Goal: Task Accomplishment & Management: Use online tool/utility

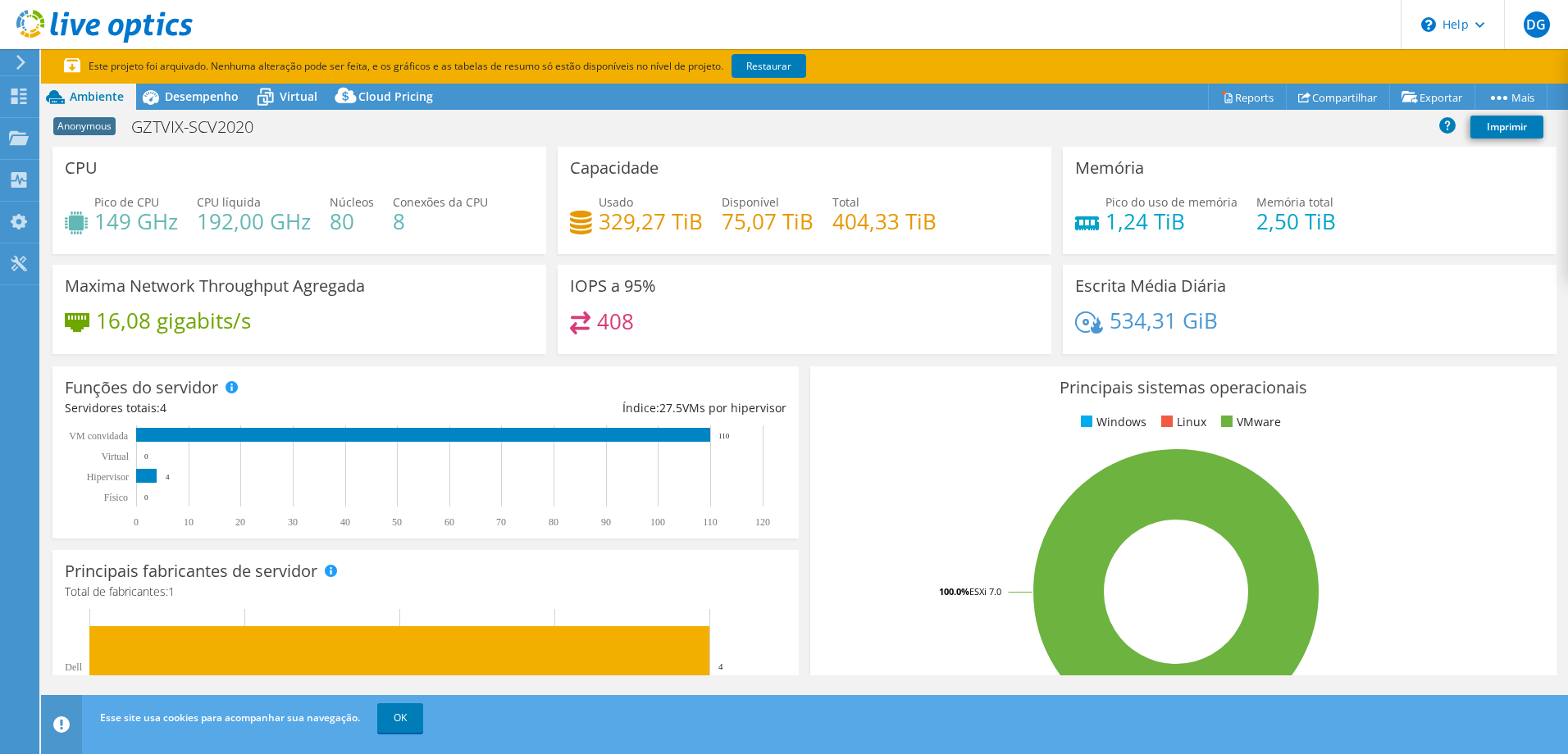
select select "SouthAmerica"
select select "USD"
click at [763, 71] on link "Restaurar" at bounding box center [768, 66] width 75 height 24
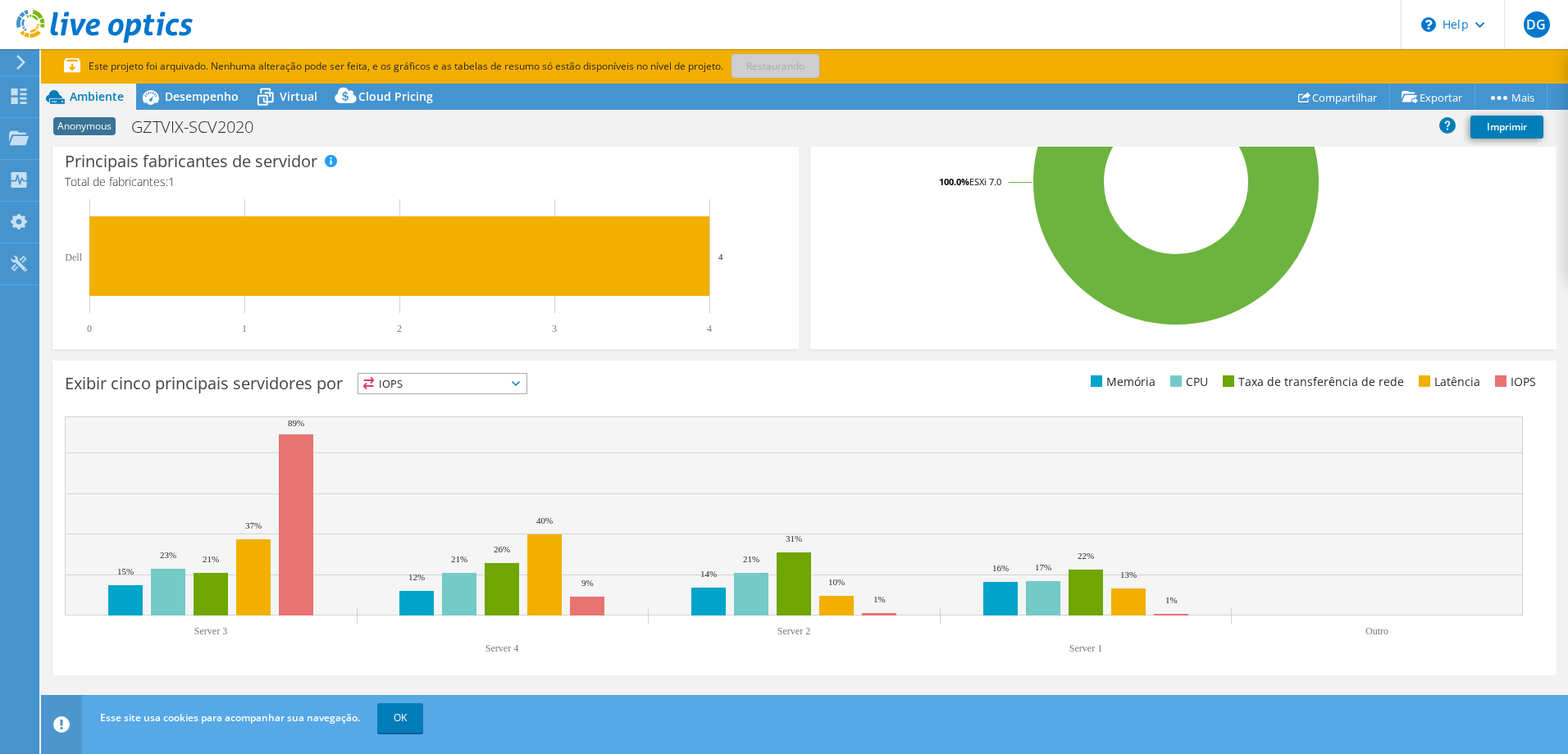
scroll to position [426, 0]
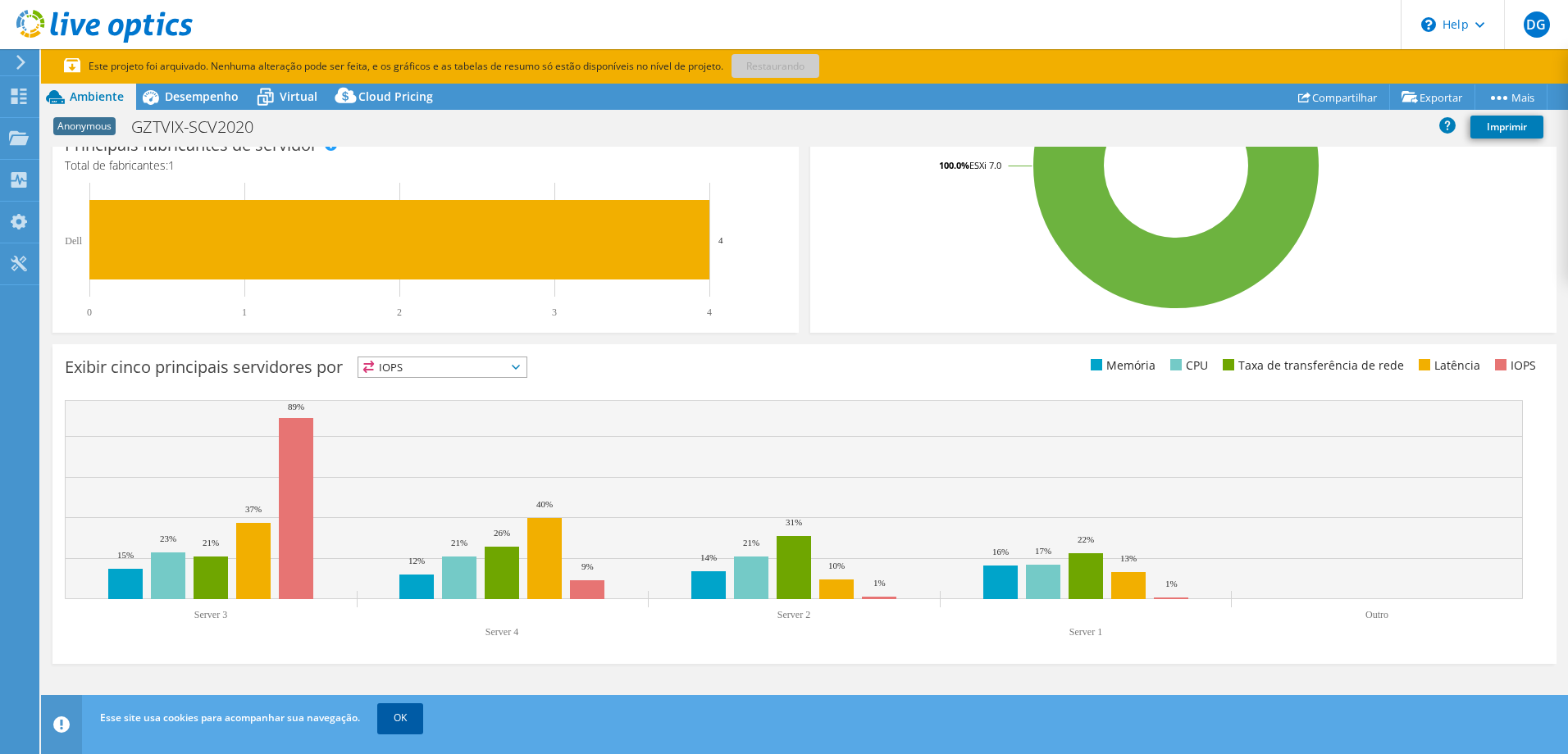
click at [404, 717] on link "OK" at bounding box center [400, 718] width 46 height 29
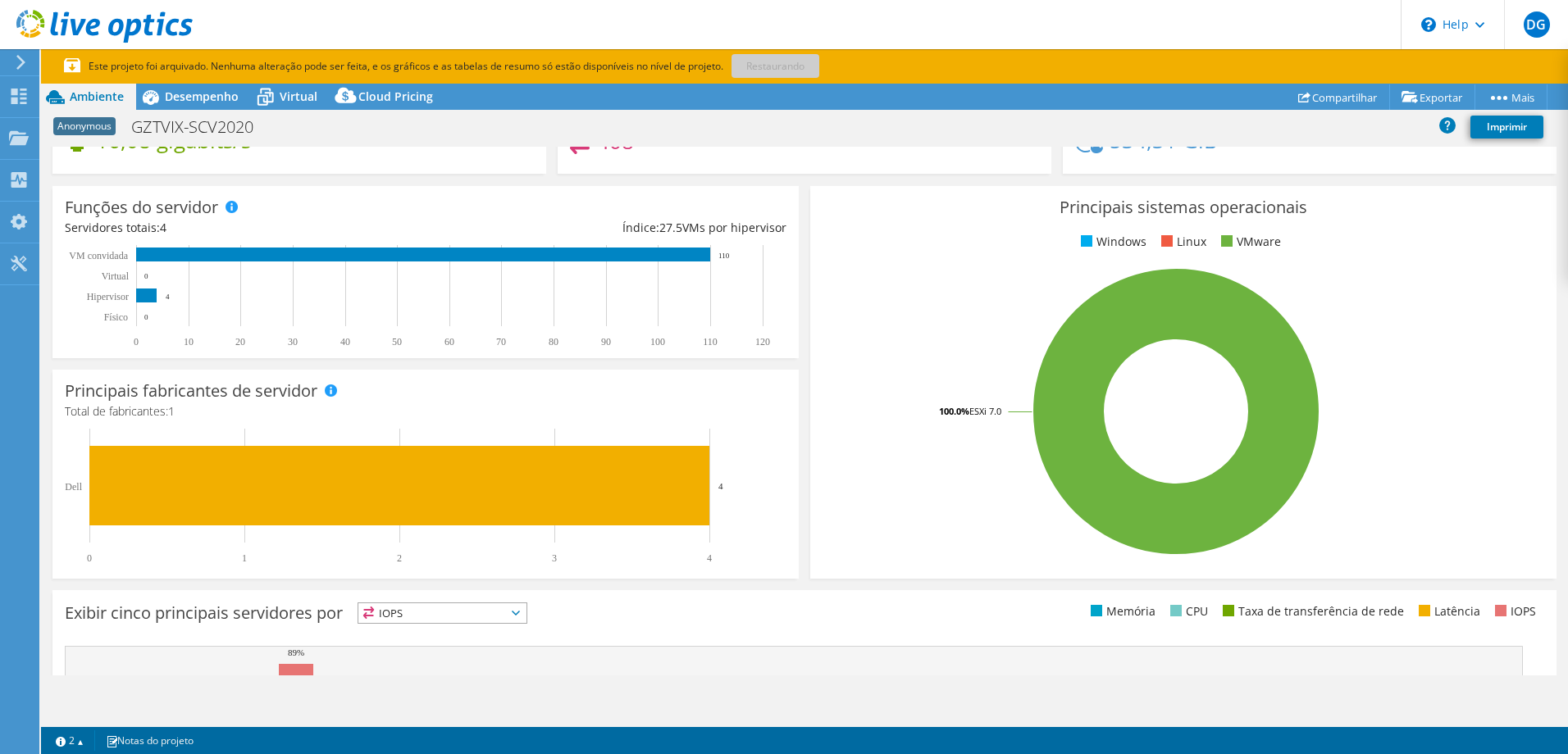
scroll to position [0, 0]
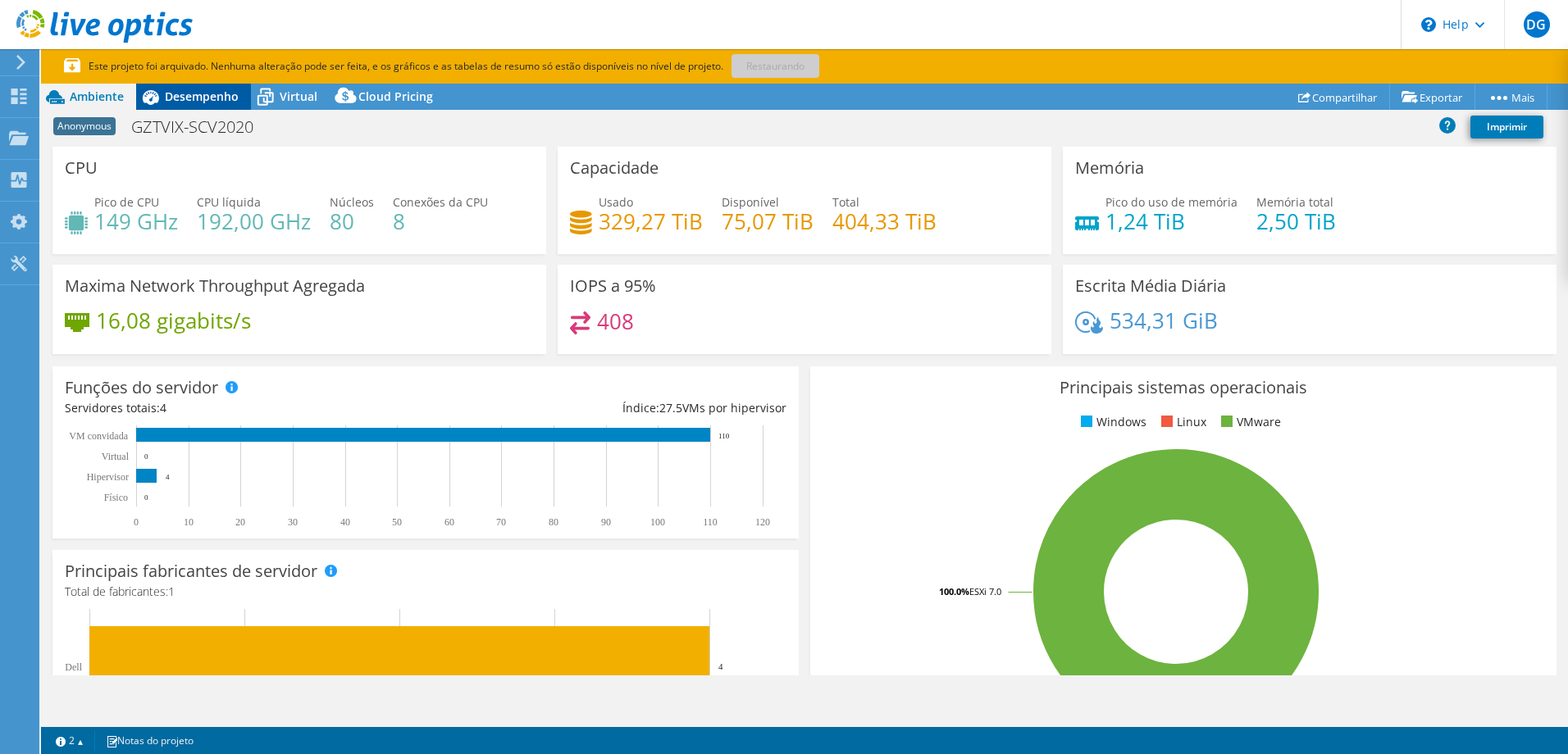
click at [206, 106] on div "Desempenho" at bounding box center [193, 96] width 115 height 26
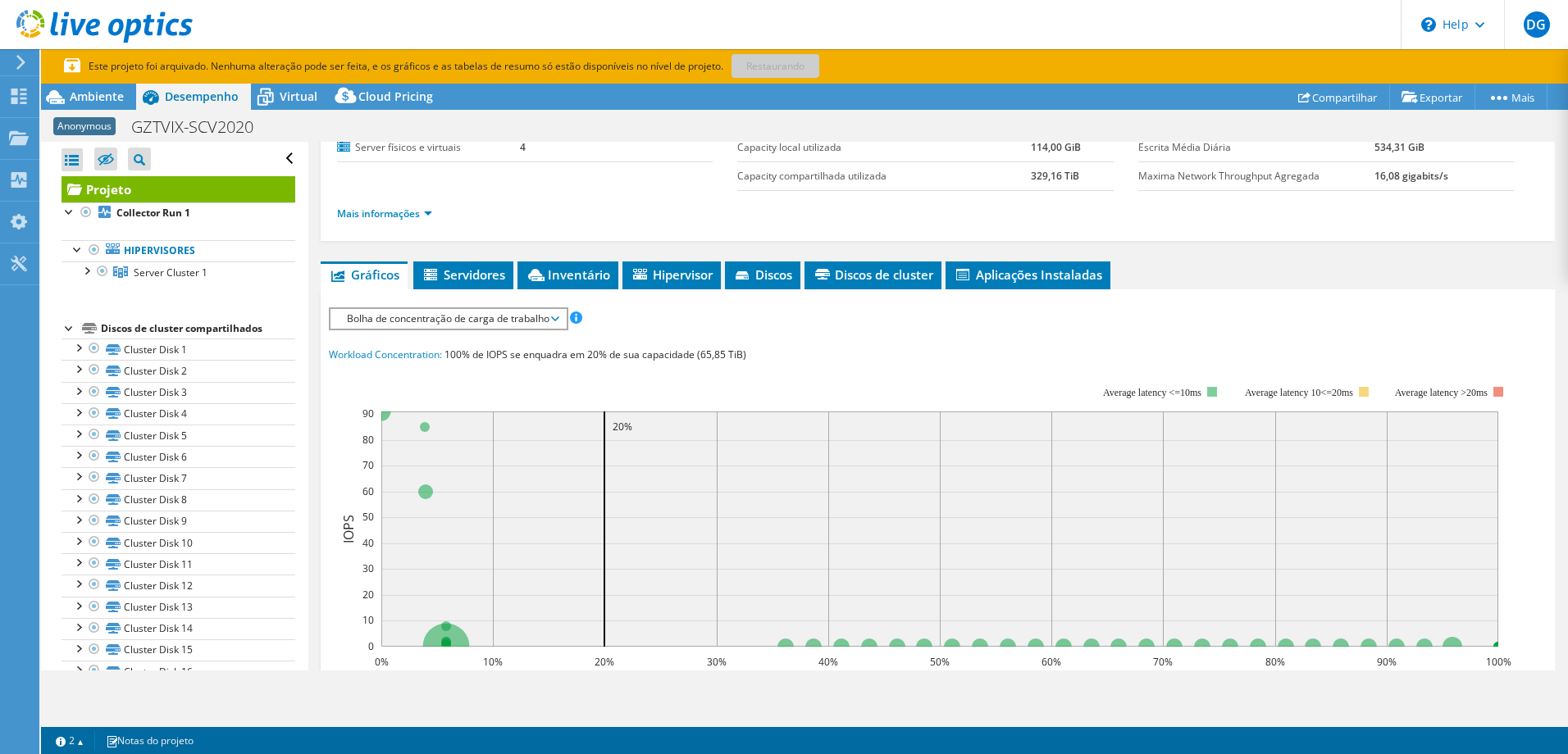
scroll to position [61, 0]
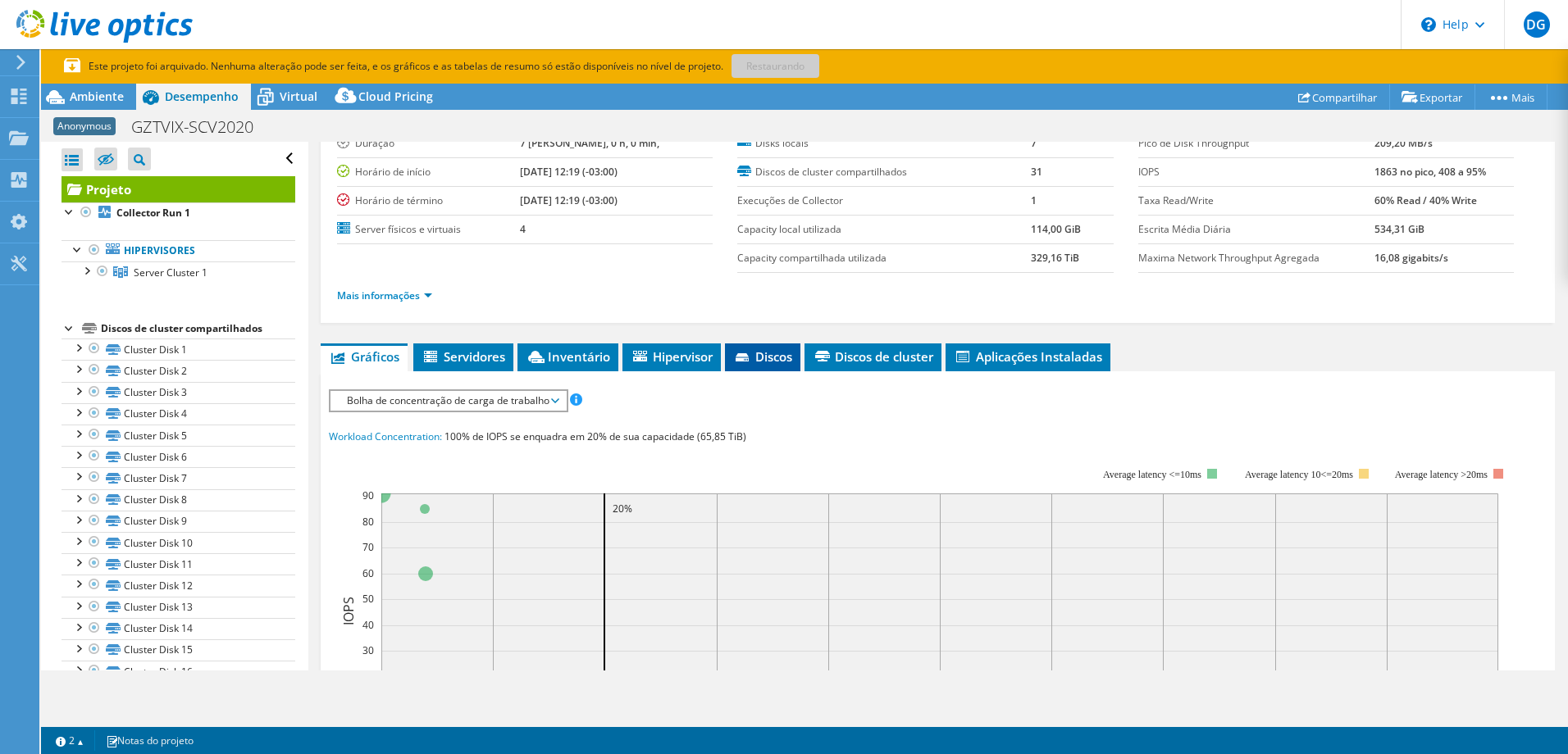
click at [748, 355] on icon at bounding box center [742, 357] width 13 height 8
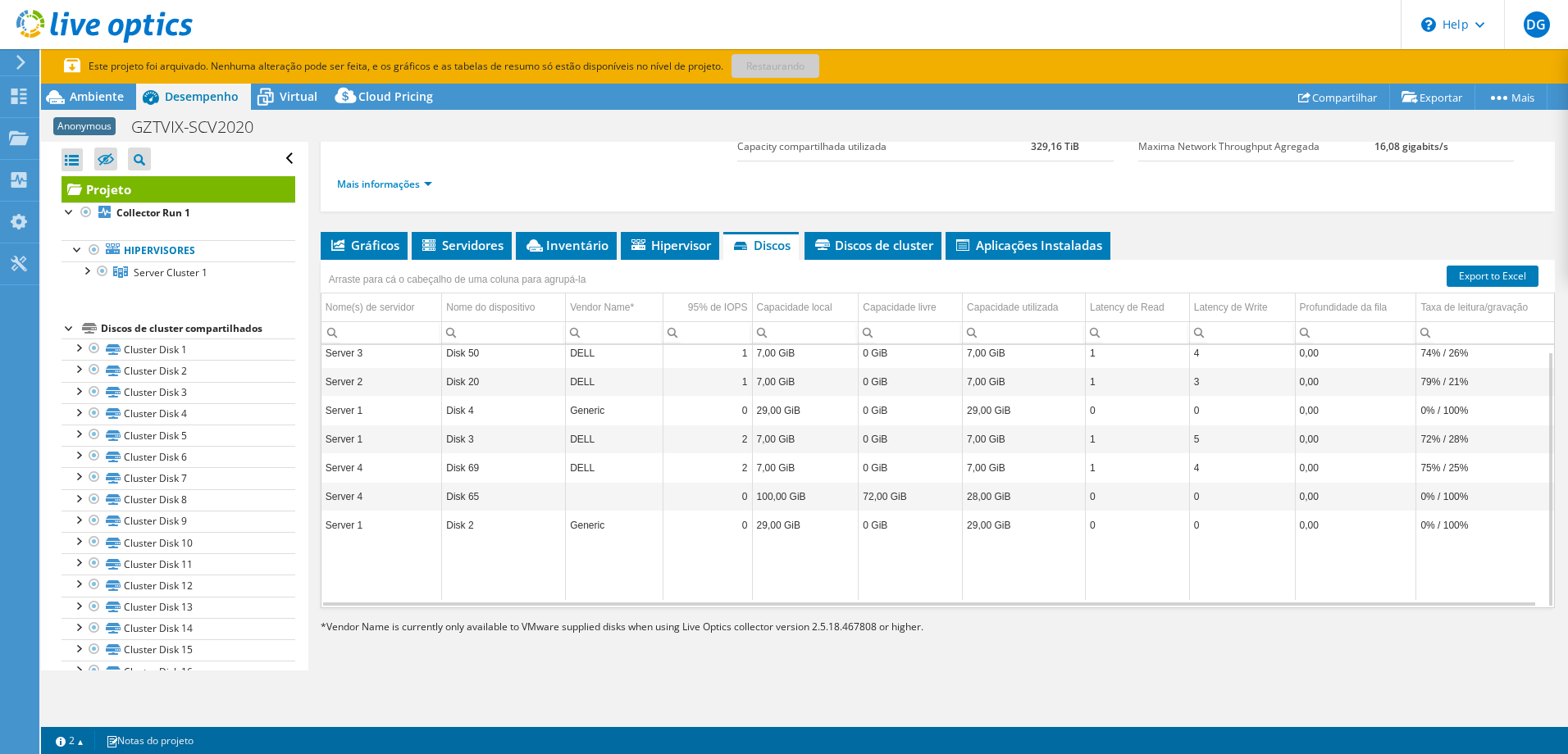
scroll to position [0, 0]
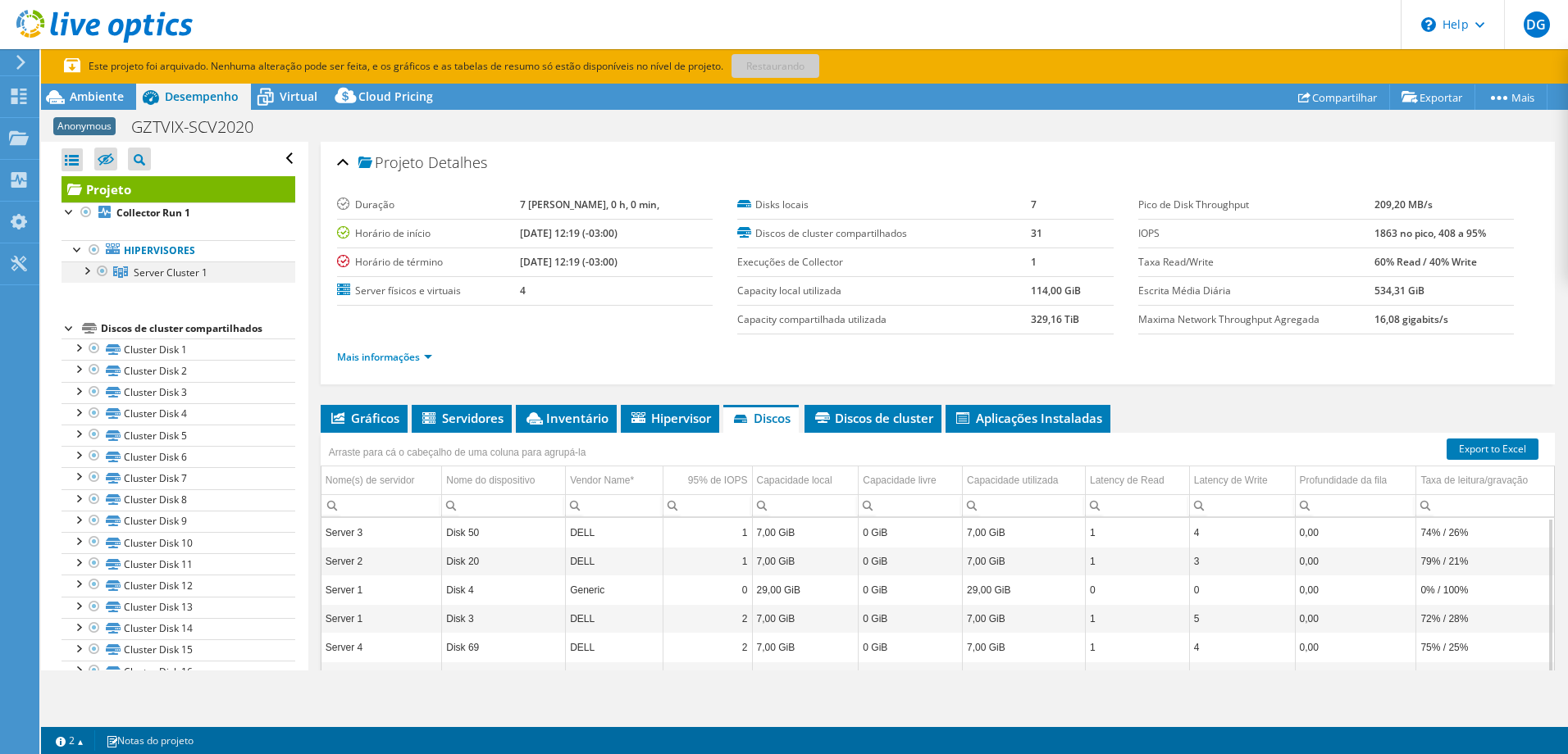
click at [82, 277] on div at bounding box center [87, 270] width 17 height 17
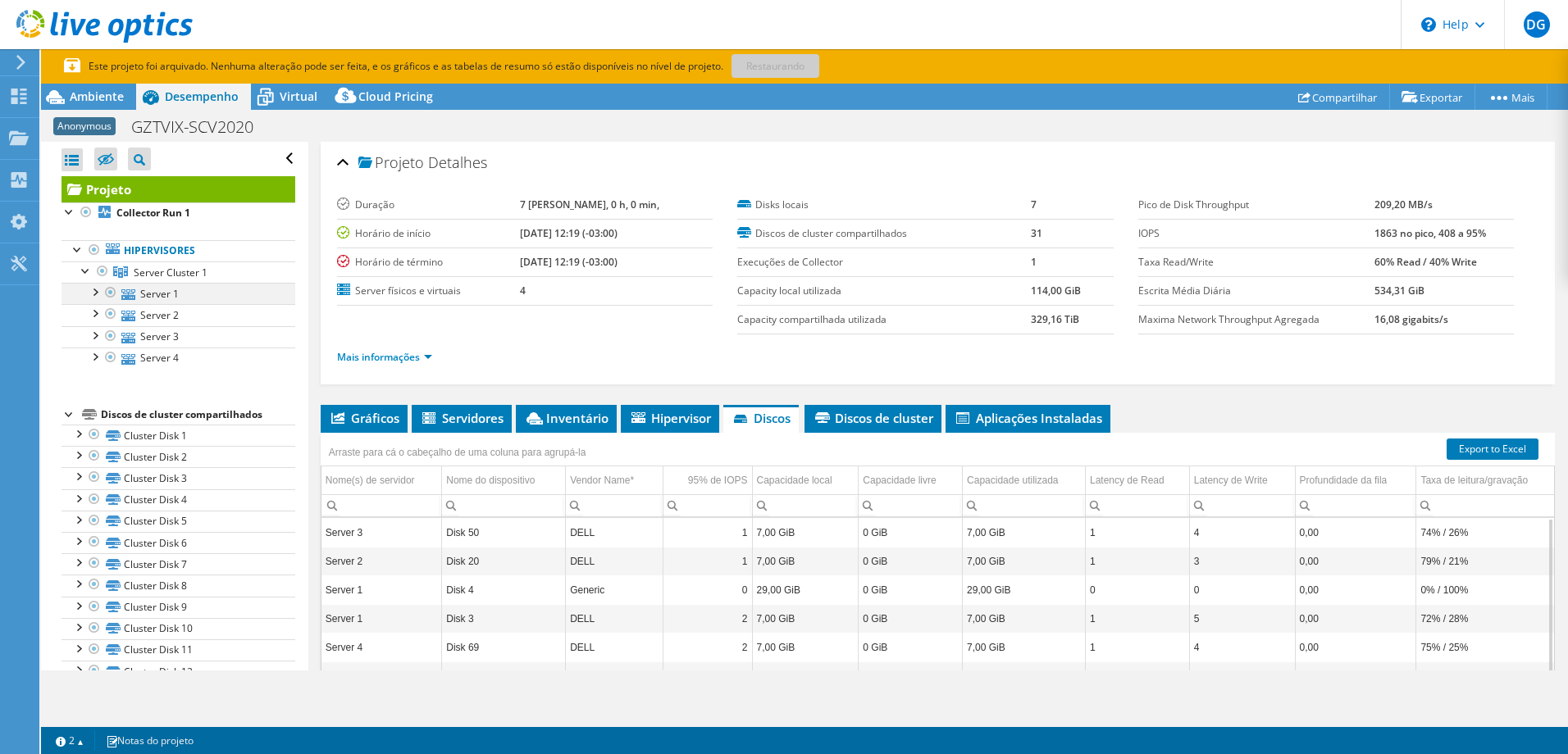
click at [94, 293] on div at bounding box center [94, 292] width 17 height 17
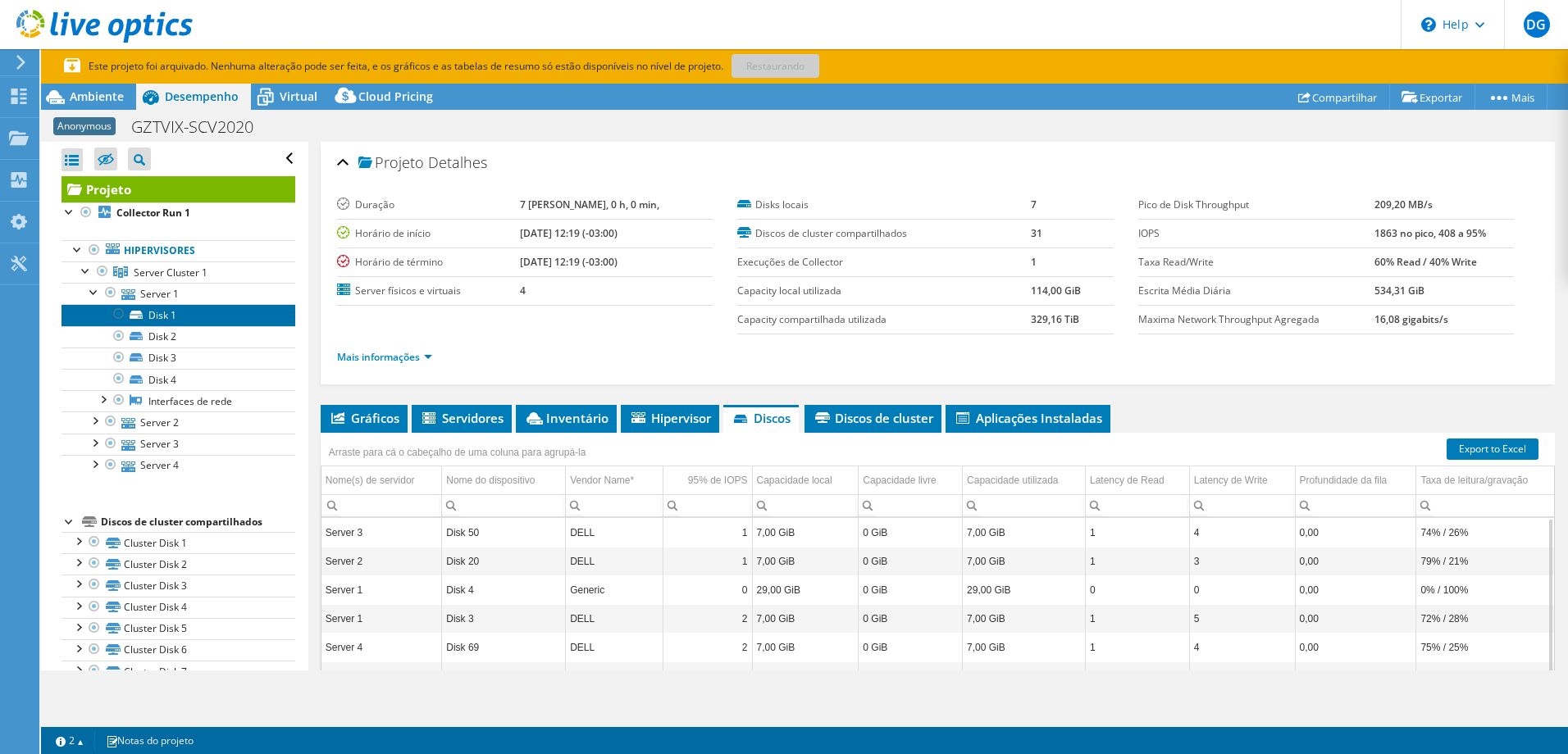
click at [156, 316] on link "Disk 1" at bounding box center [178, 314] width 234 height 21
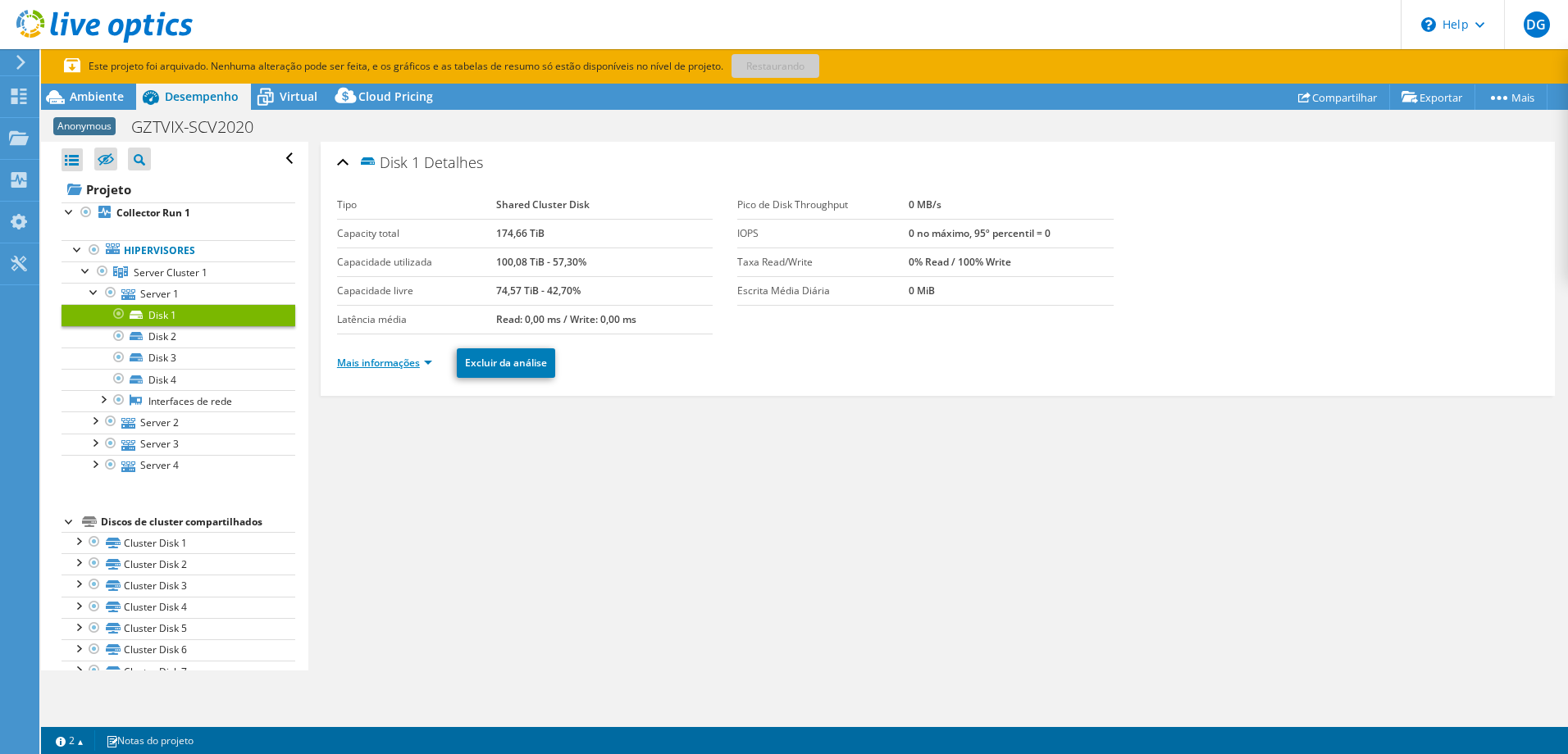
click at [366, 360] on link "Mais informações" at bounding box center [384, 362] width 95 height 14
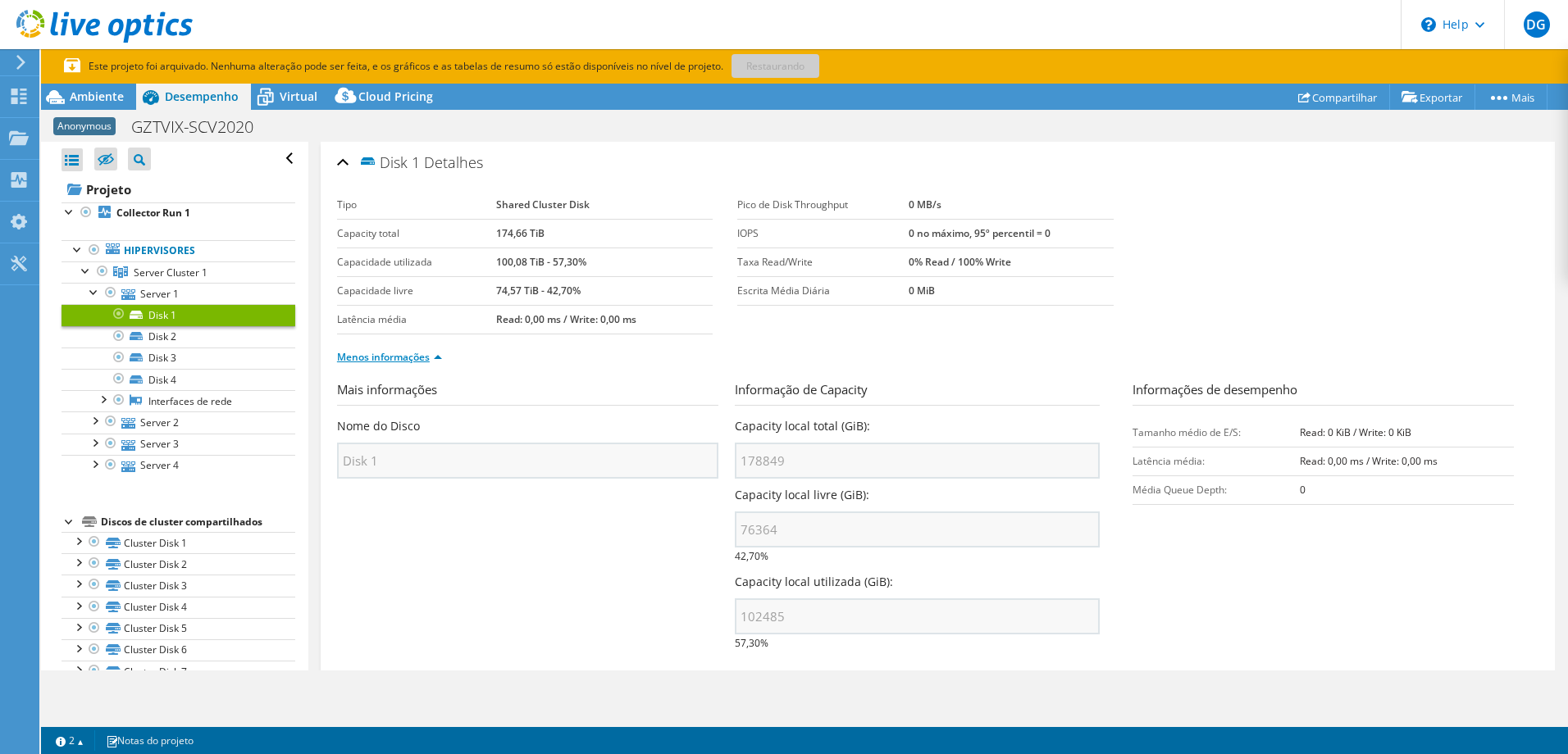
click at [366, 360] on link "Menos informações" at bounding box center [389, 357] width 105 height 14
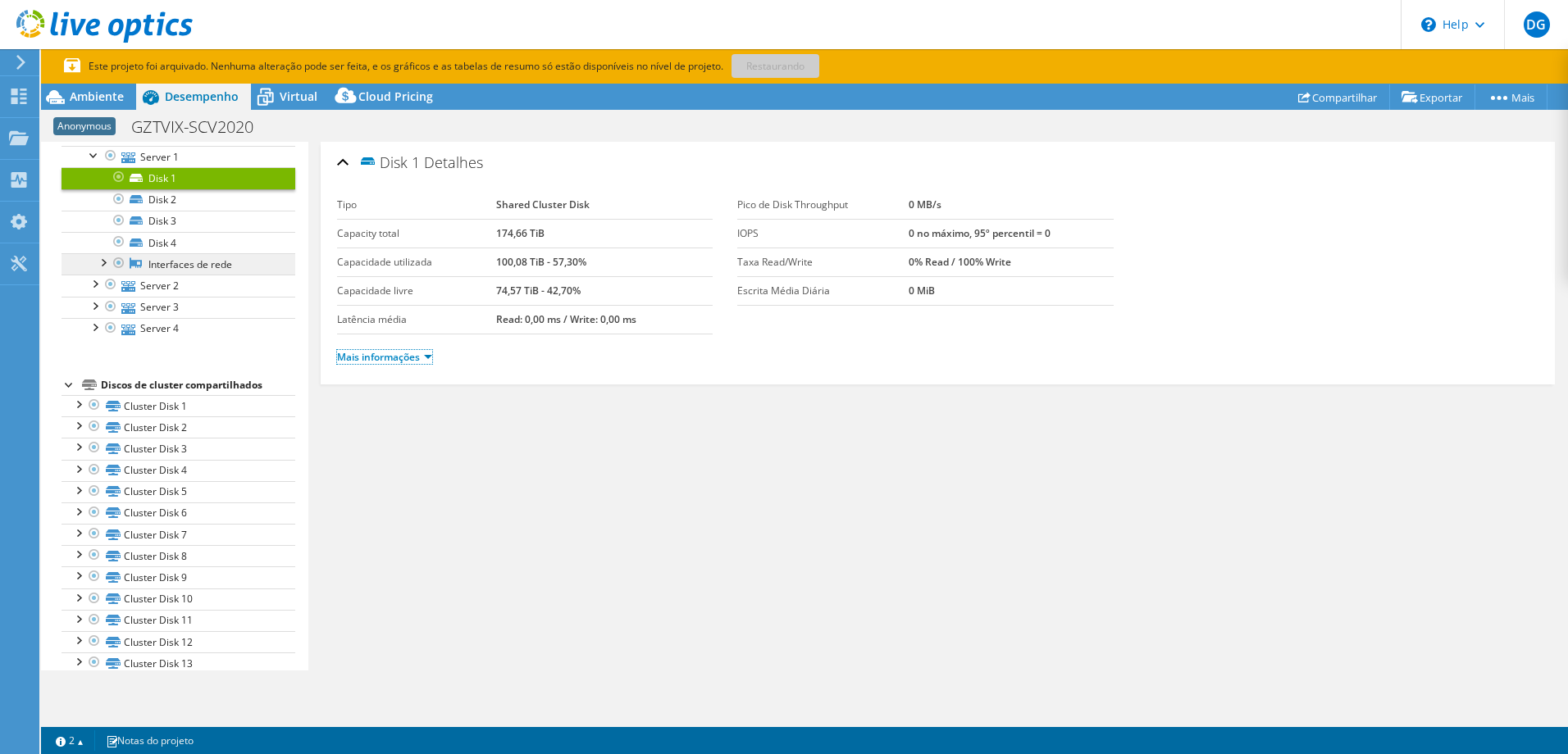
scroll to position [55, 0]
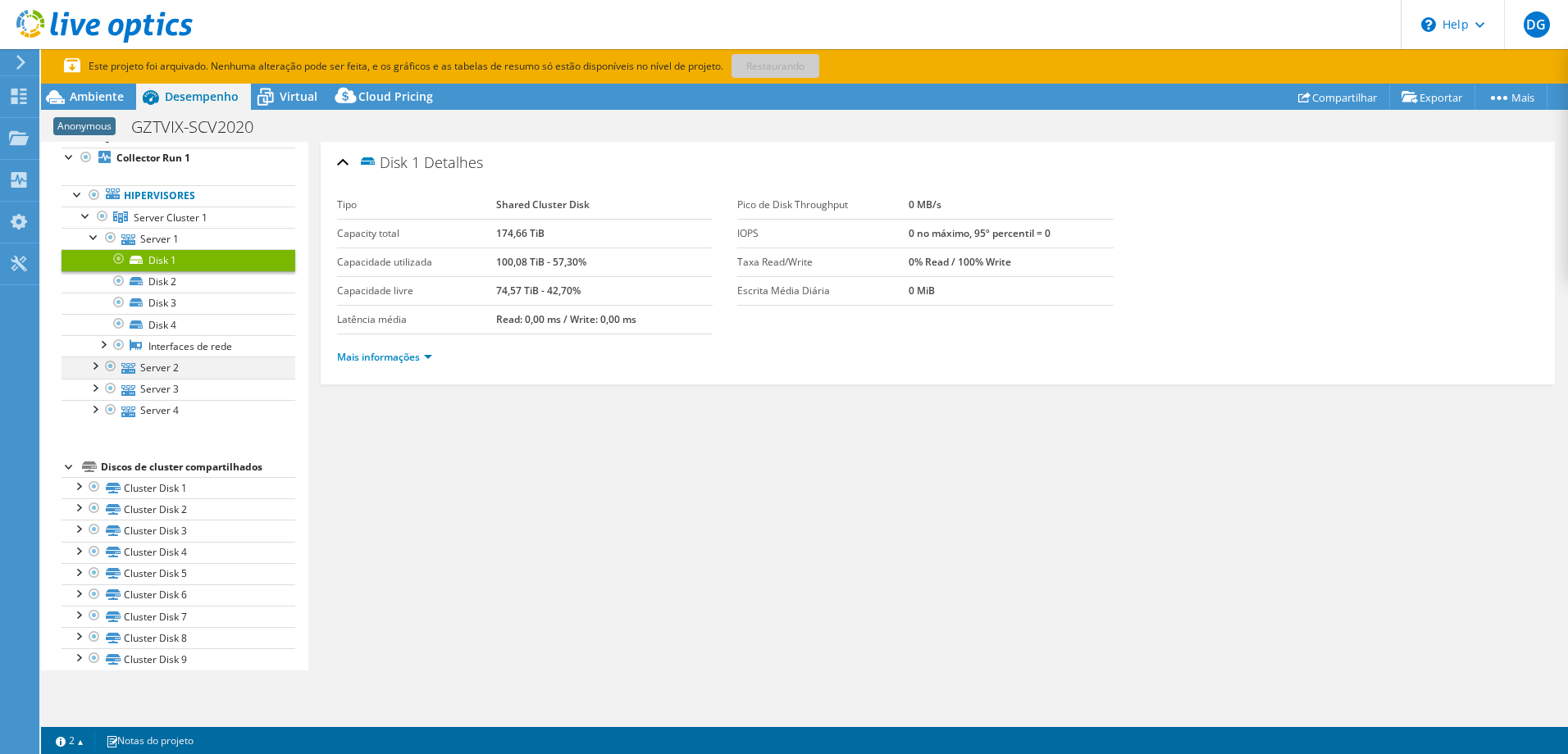
click at [94, 366] on div at bounding box center [94, 365] width 17 height 17
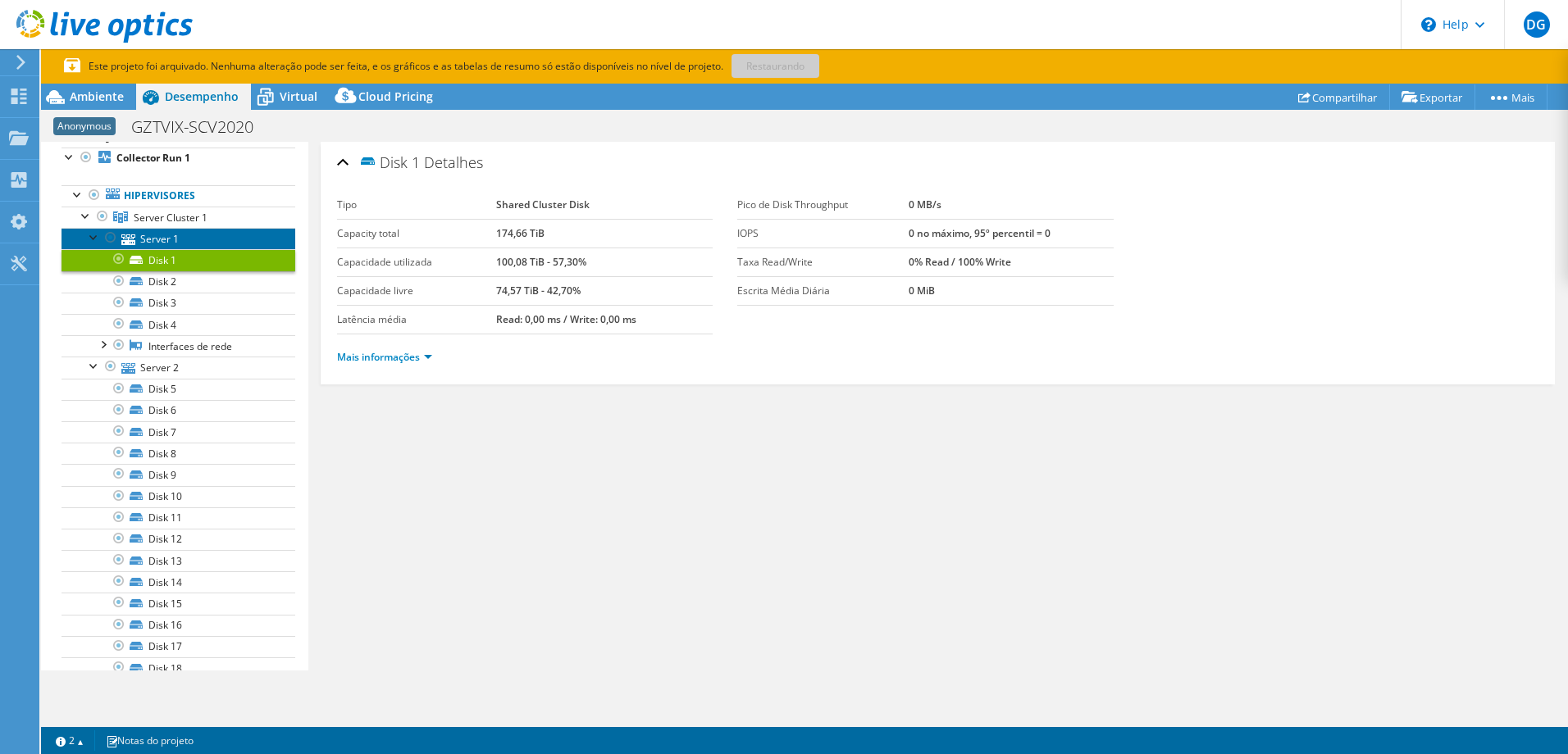
click at [180, 240] on link "Server 1" at bounding box center [178, 238] width 234 height 21
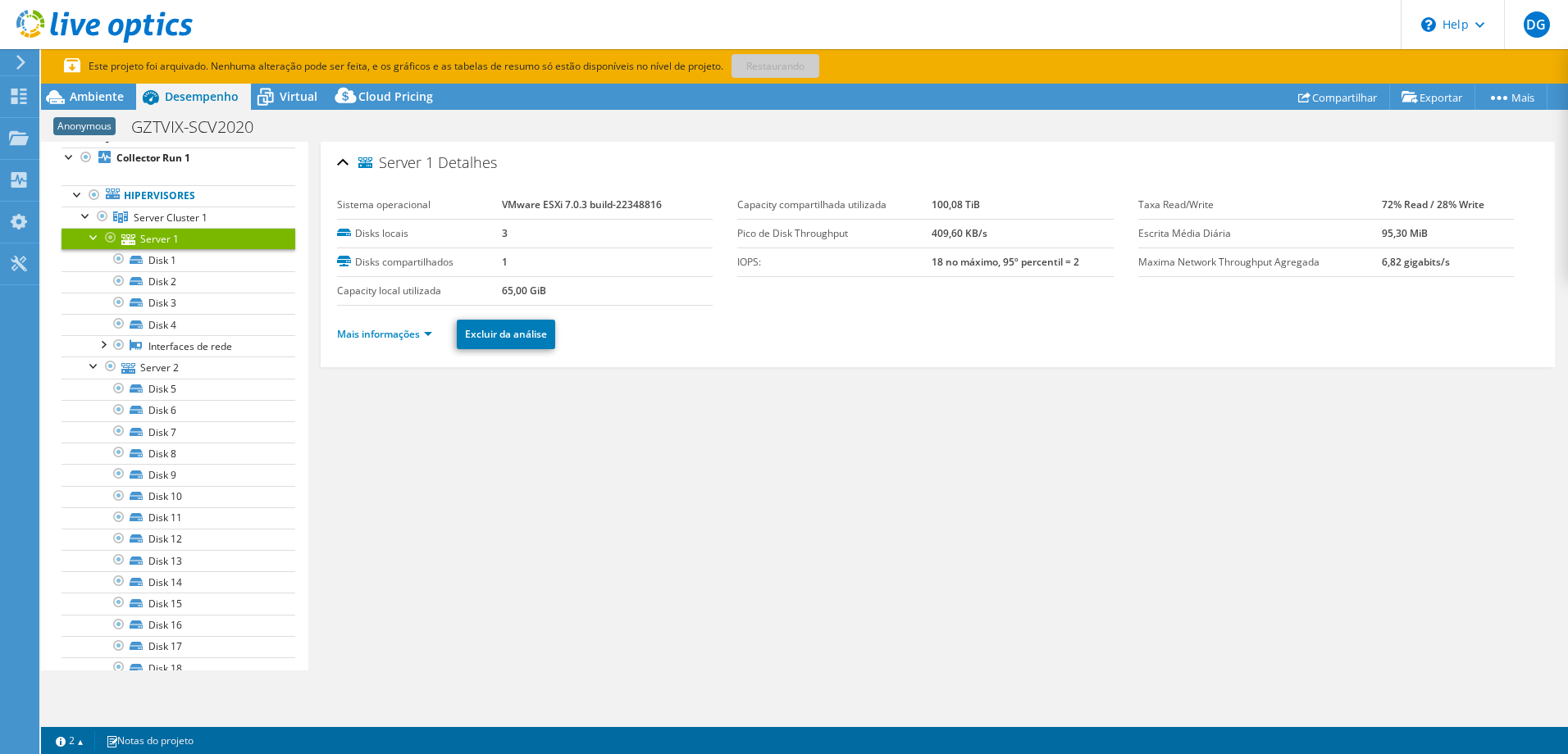
click at [90, 235] on div at bounding box center [94, 236] width 17 height 17
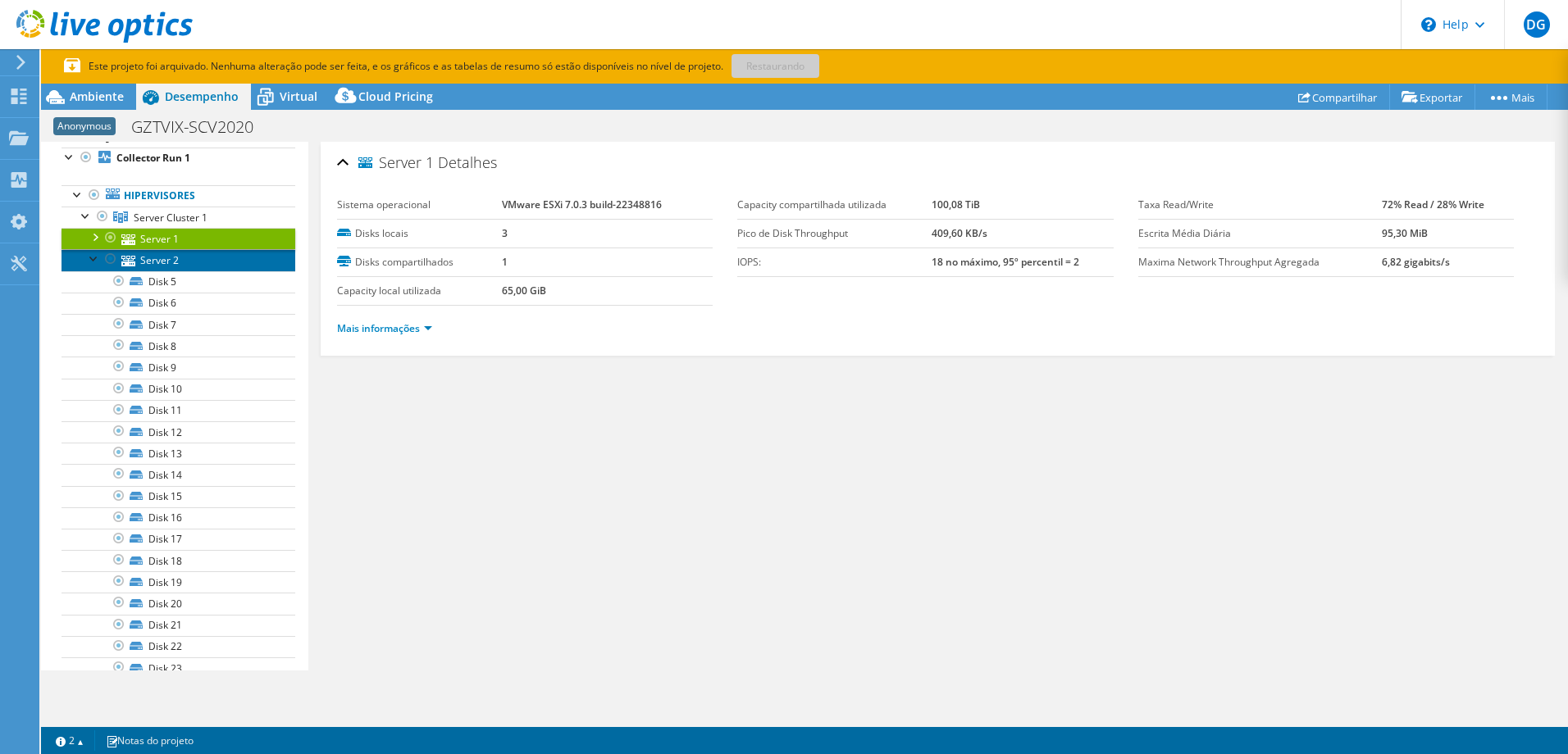
click at [157, 259] on link "Server 2" at bounding box center [178, 260] width 234 height 21
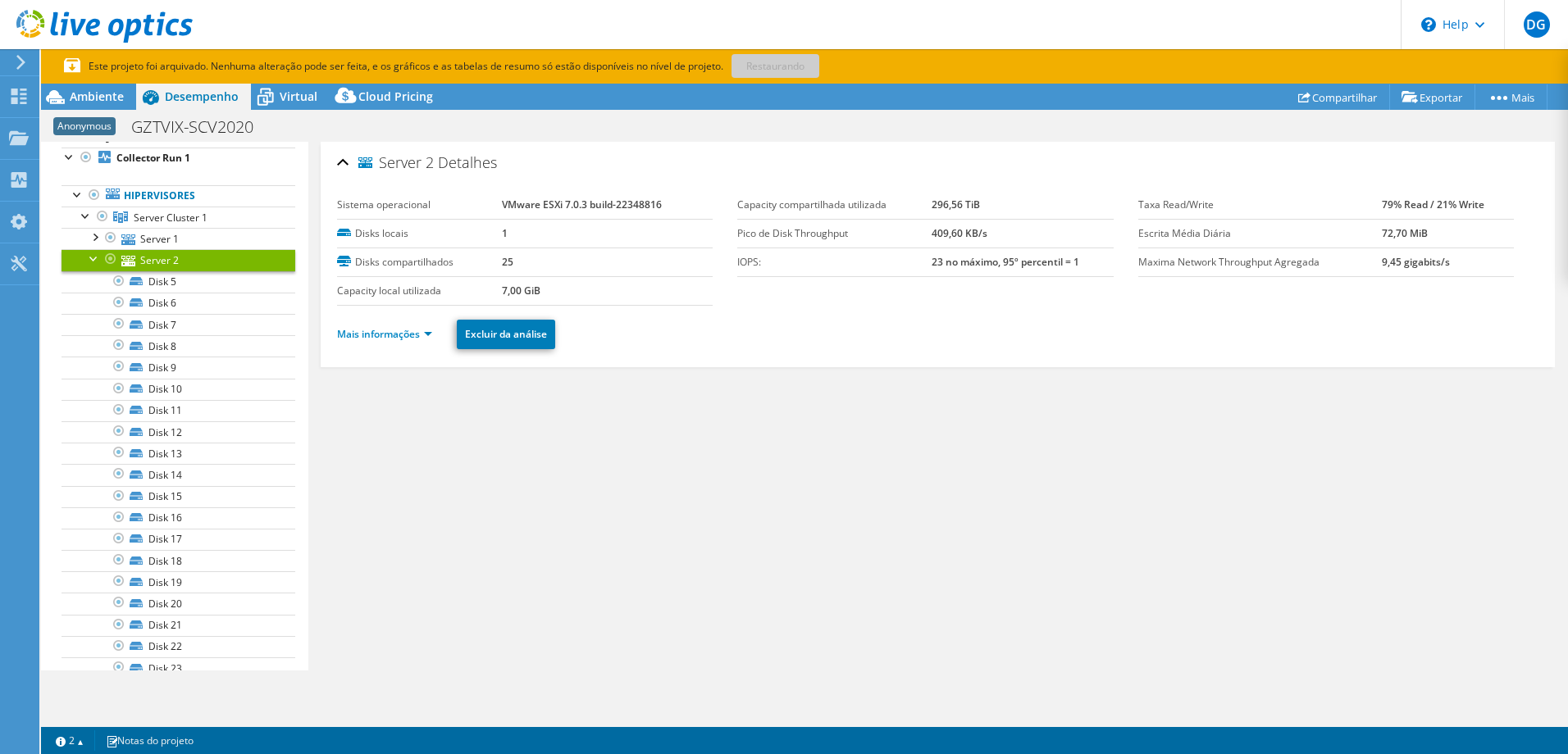
click at [91, 259] on div at bounding box center [94, 258] width 17 height 17
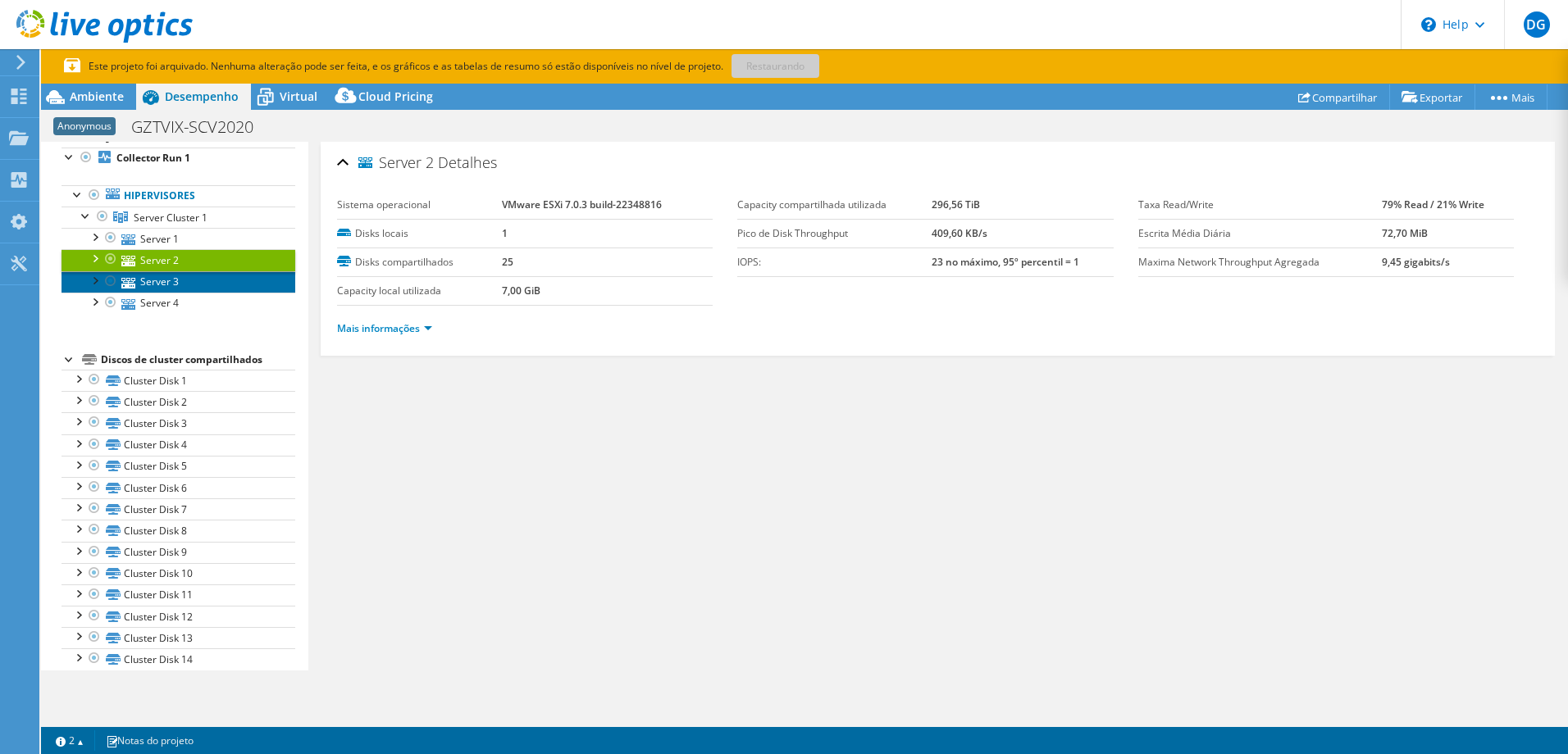
click at [156, 280] on link "Server 3" at bounding box center [178, 282] width 234 height 21
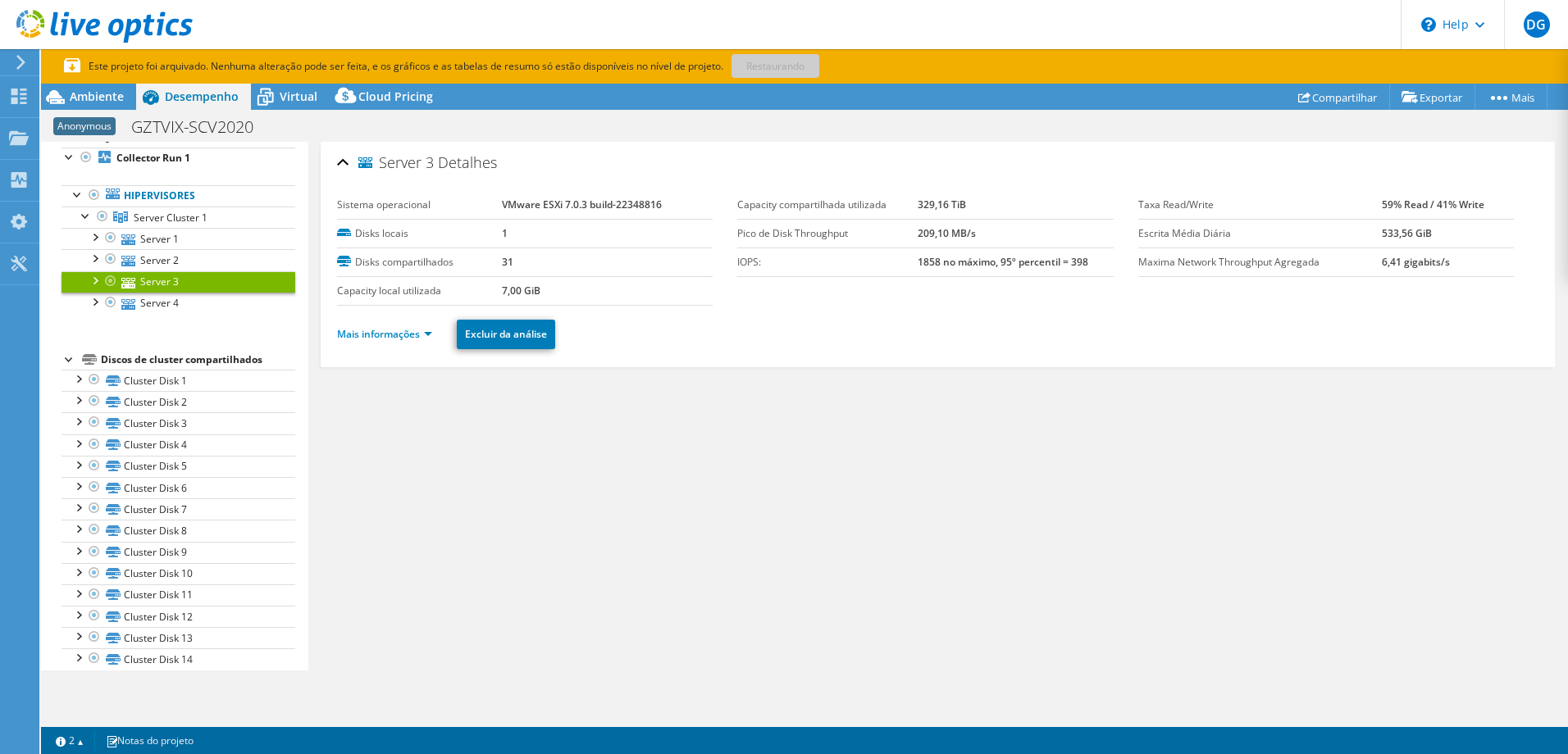
click at [399, 325] on li "Mais informações" at bounding box center [389, 334] width 105 height 18
click at [399, 325] on link "Mais informações" at bounding box center [384, 328] width 95 height 14
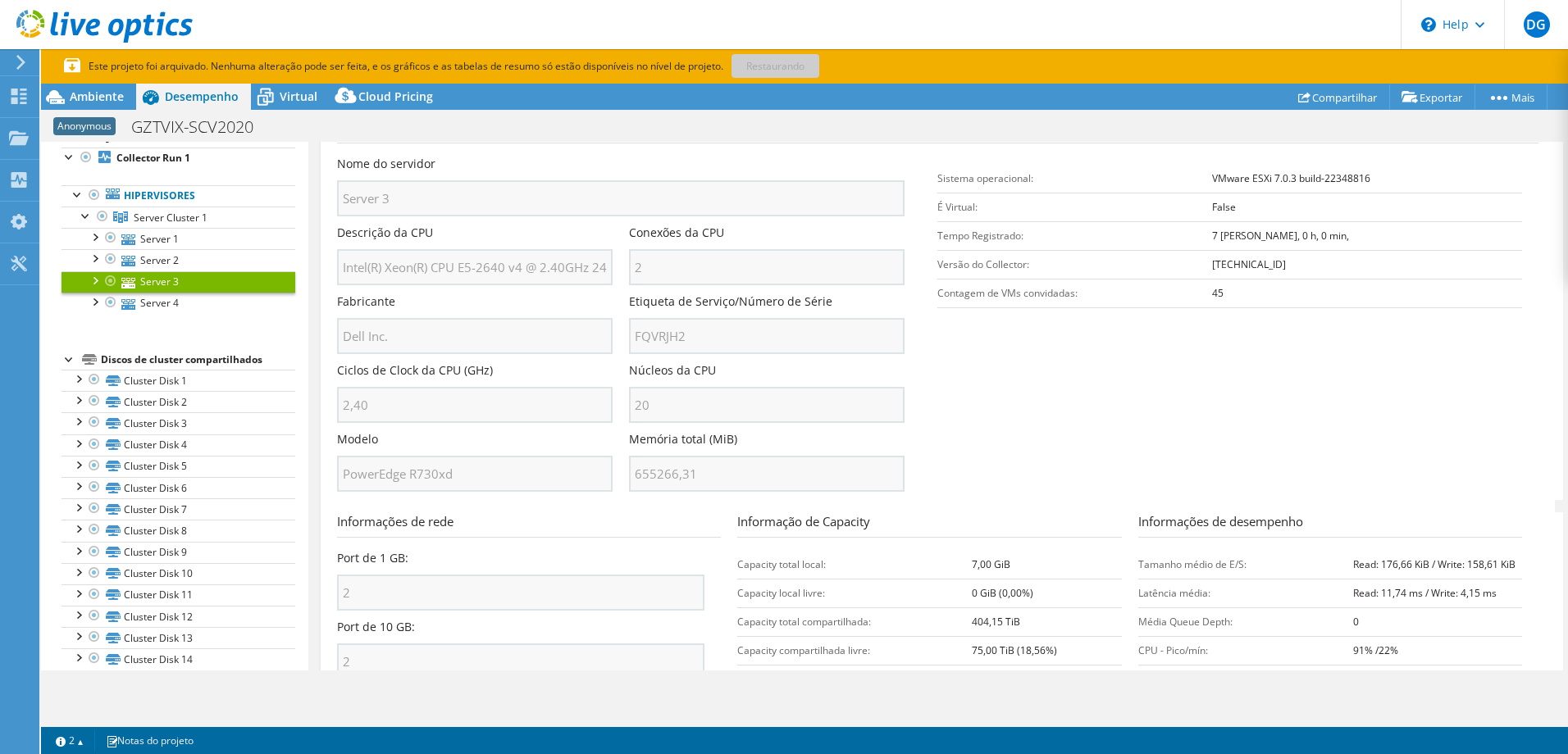
scroll to position [410, 0]
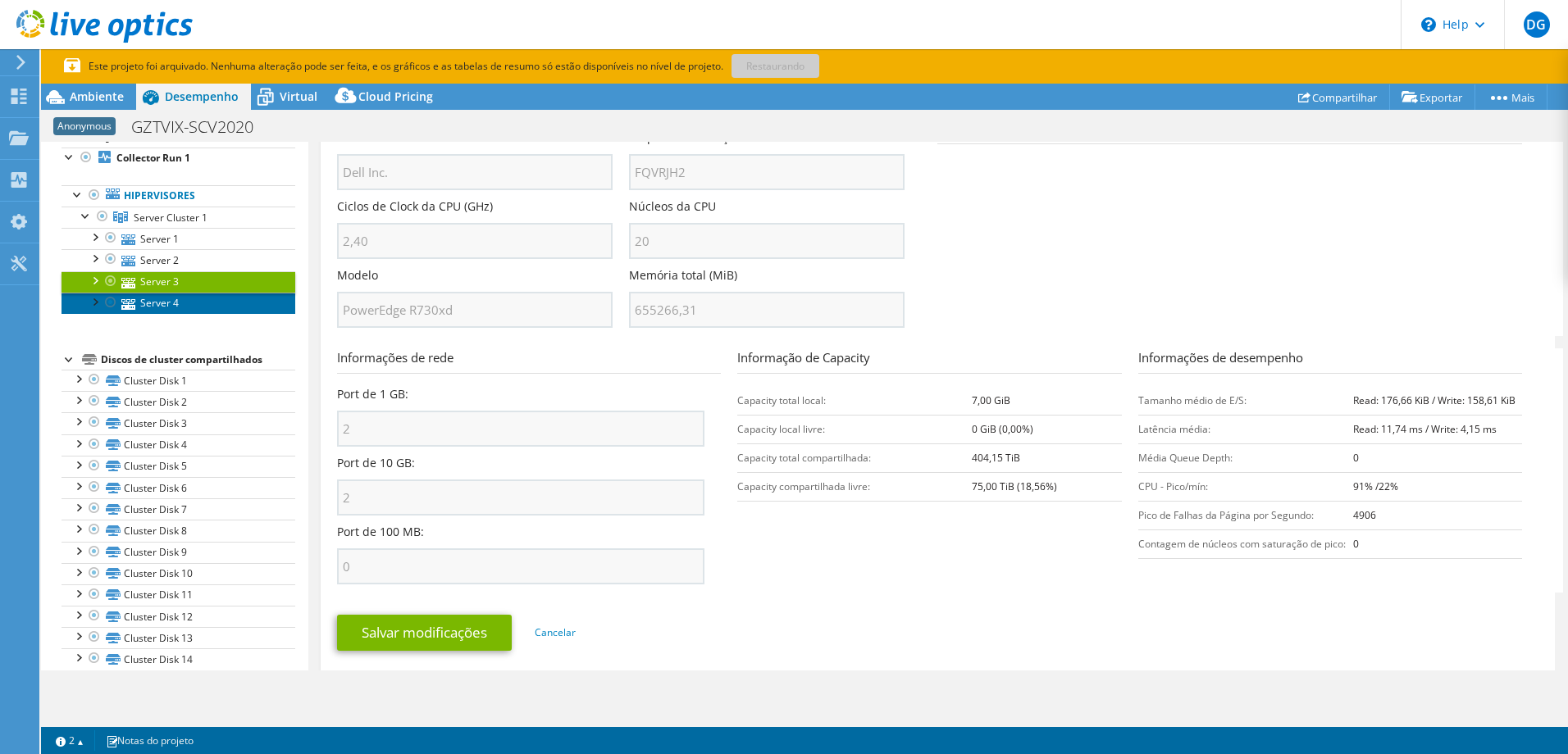
click at [152, 308] on link "Server 4" at bounding box center [178, 303] width 234 height 21
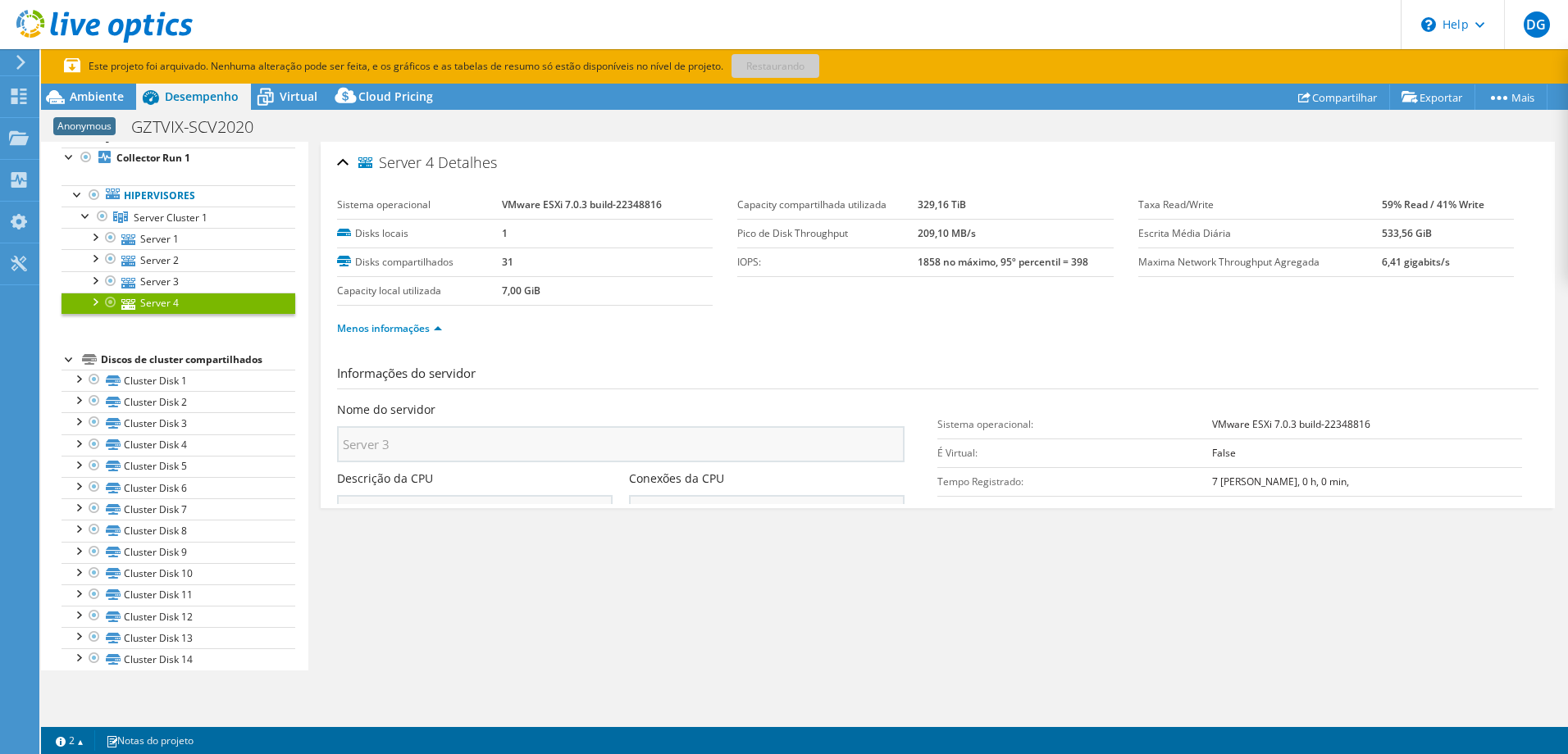
scroll to position [0, 0]
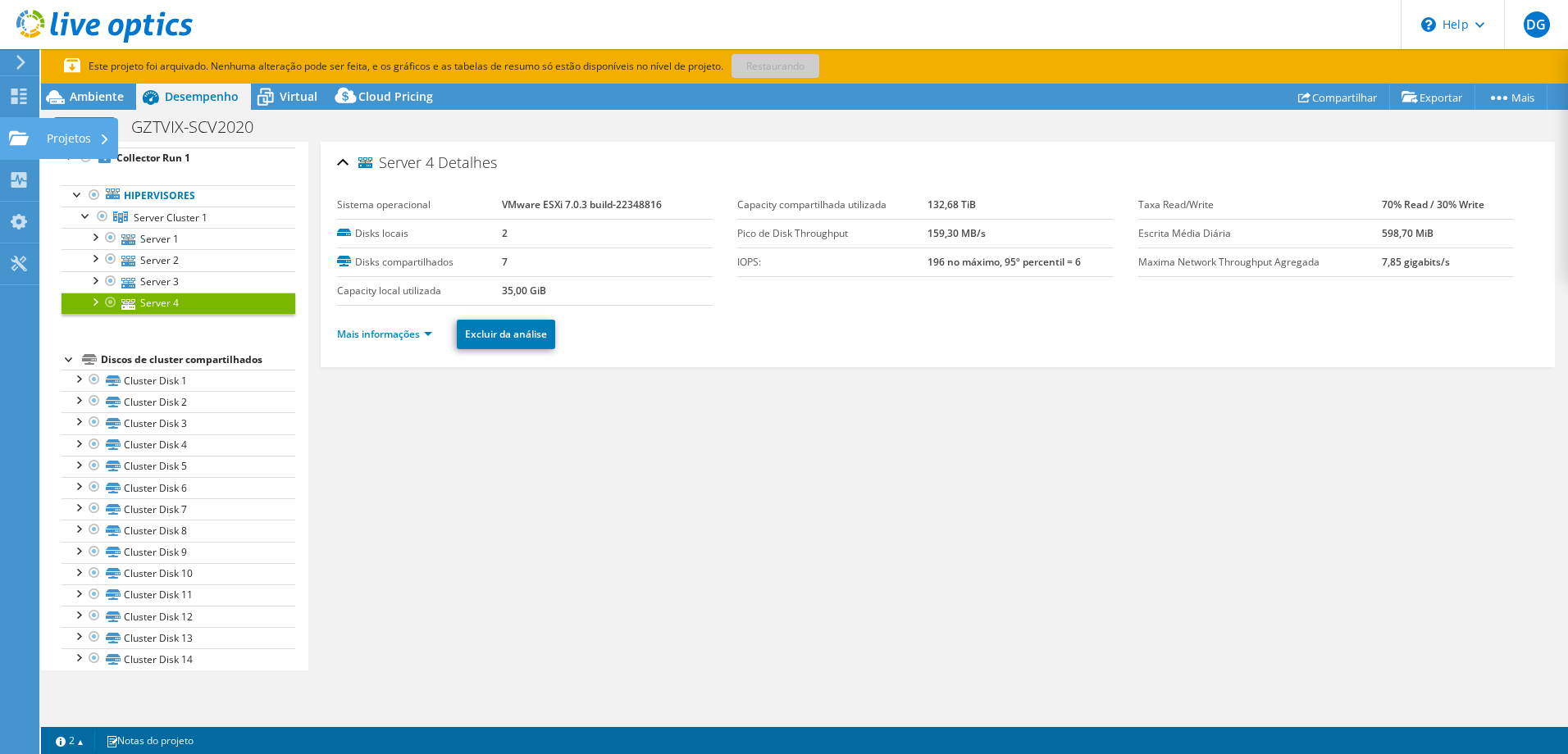
click at [16, 130] on icon at bounding box center [18, 138] width 19 height 16
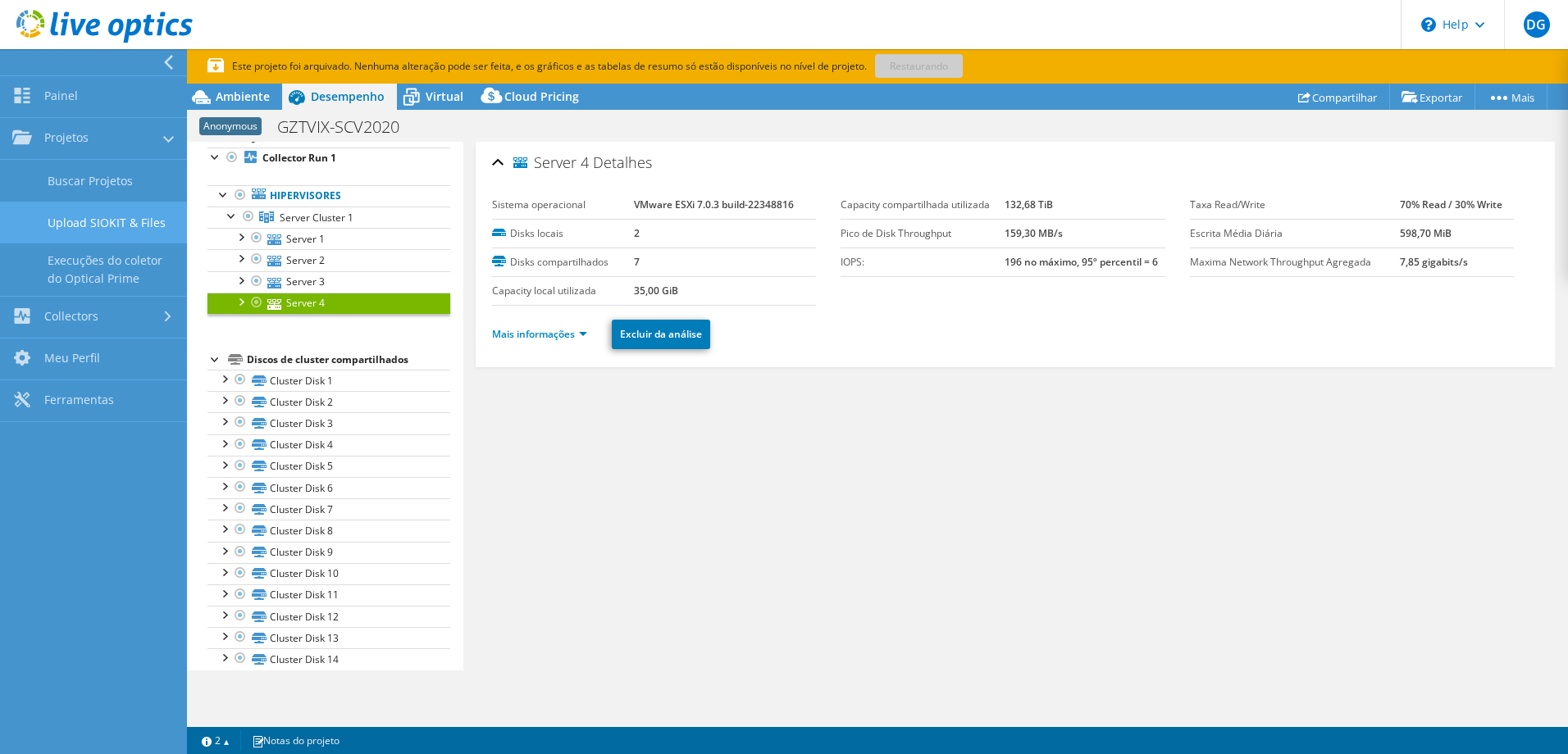
click at [65, 212] on link "Upload SIOKIT & Files" at bounding box center [93, 223] width 187 height 42
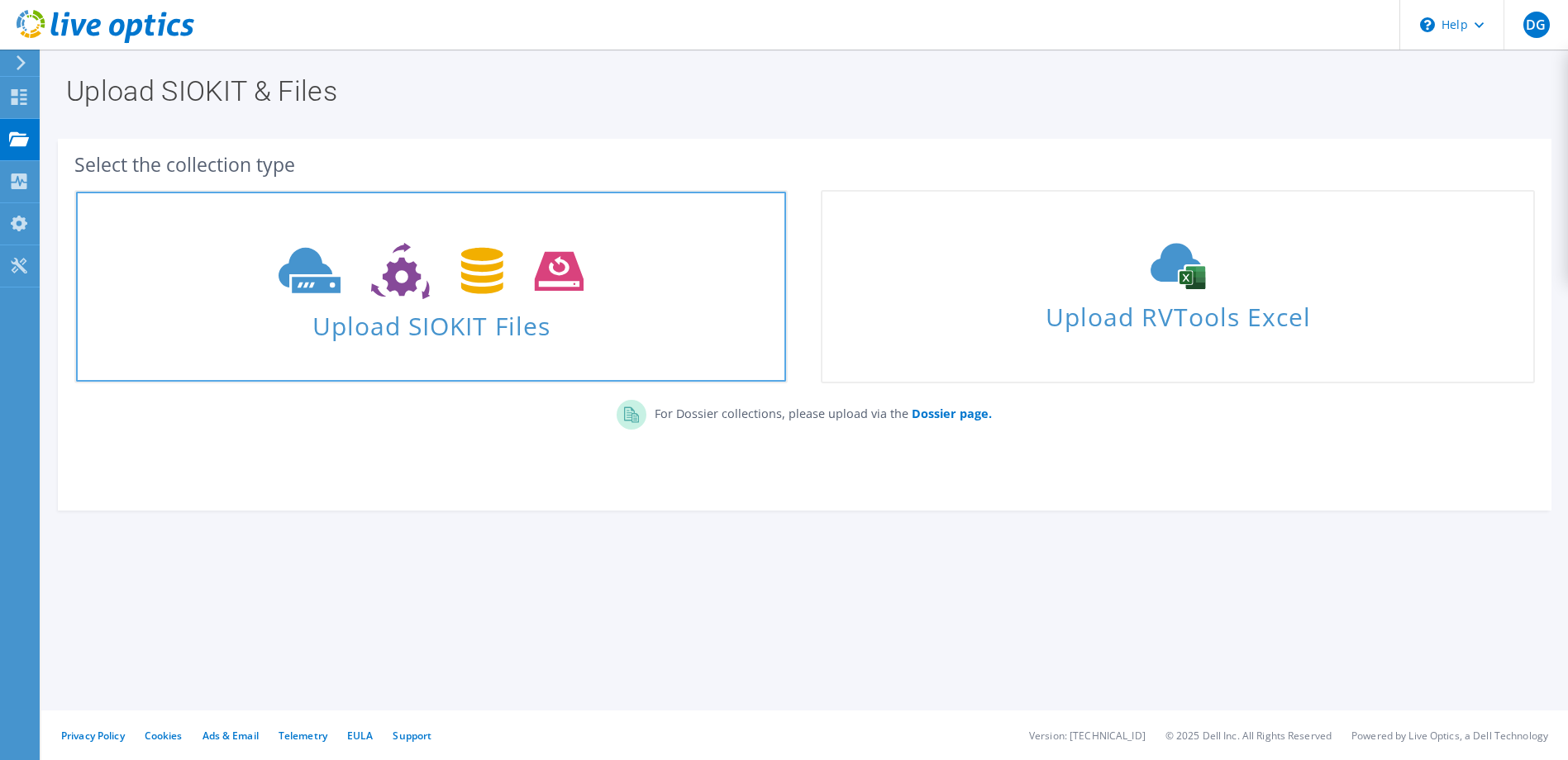
click at [514, 327] on span "Upload SIOKIT Files" at bounding box center [431, 321] width 710 height 36
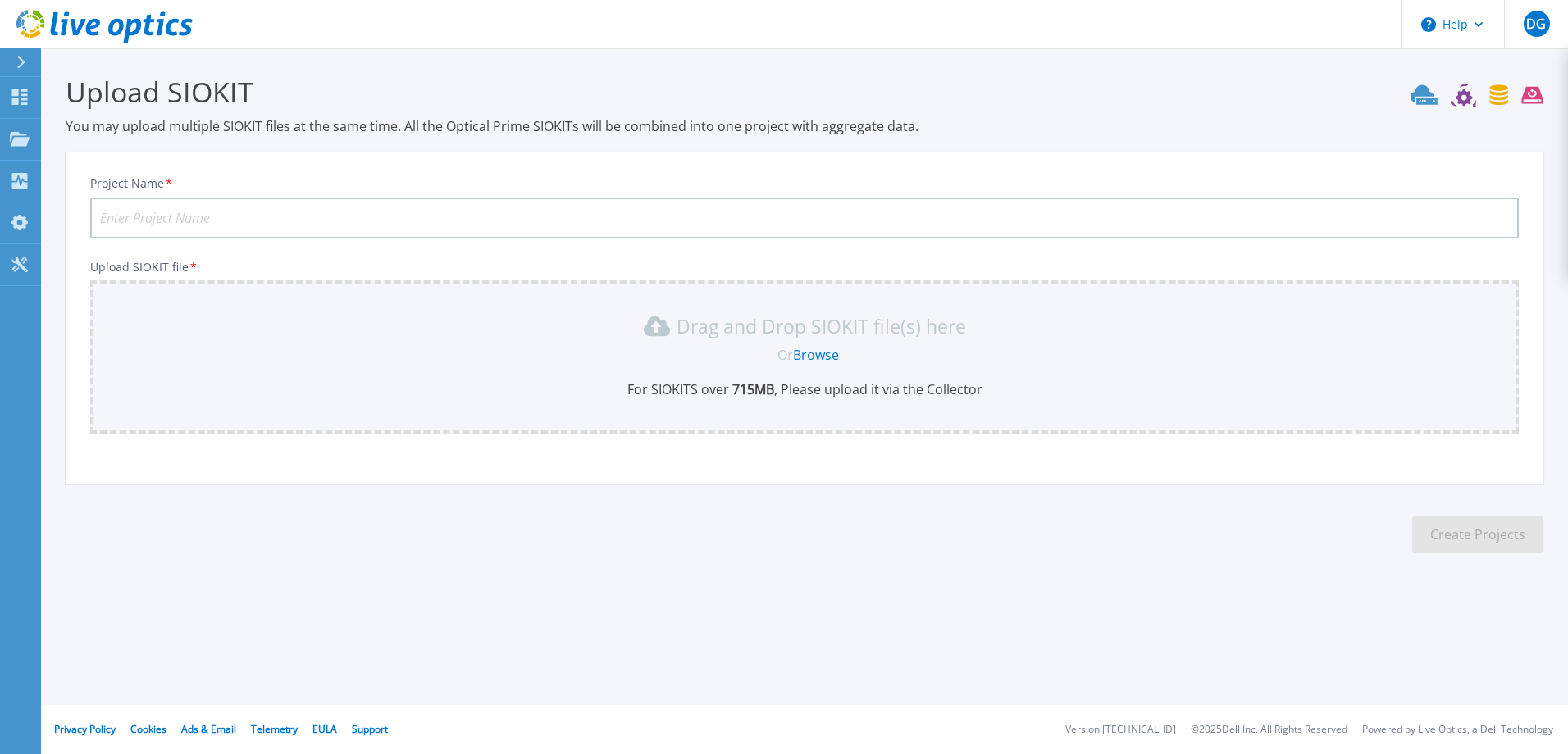
click at [266, 218] on input "Project Name *" at bounding box center [804, 218] width 1428 height 41
type input "RenewDatacenter"
click at [810, 356] on link "Browse" at bounding box center [816, 355] width 46 height 18
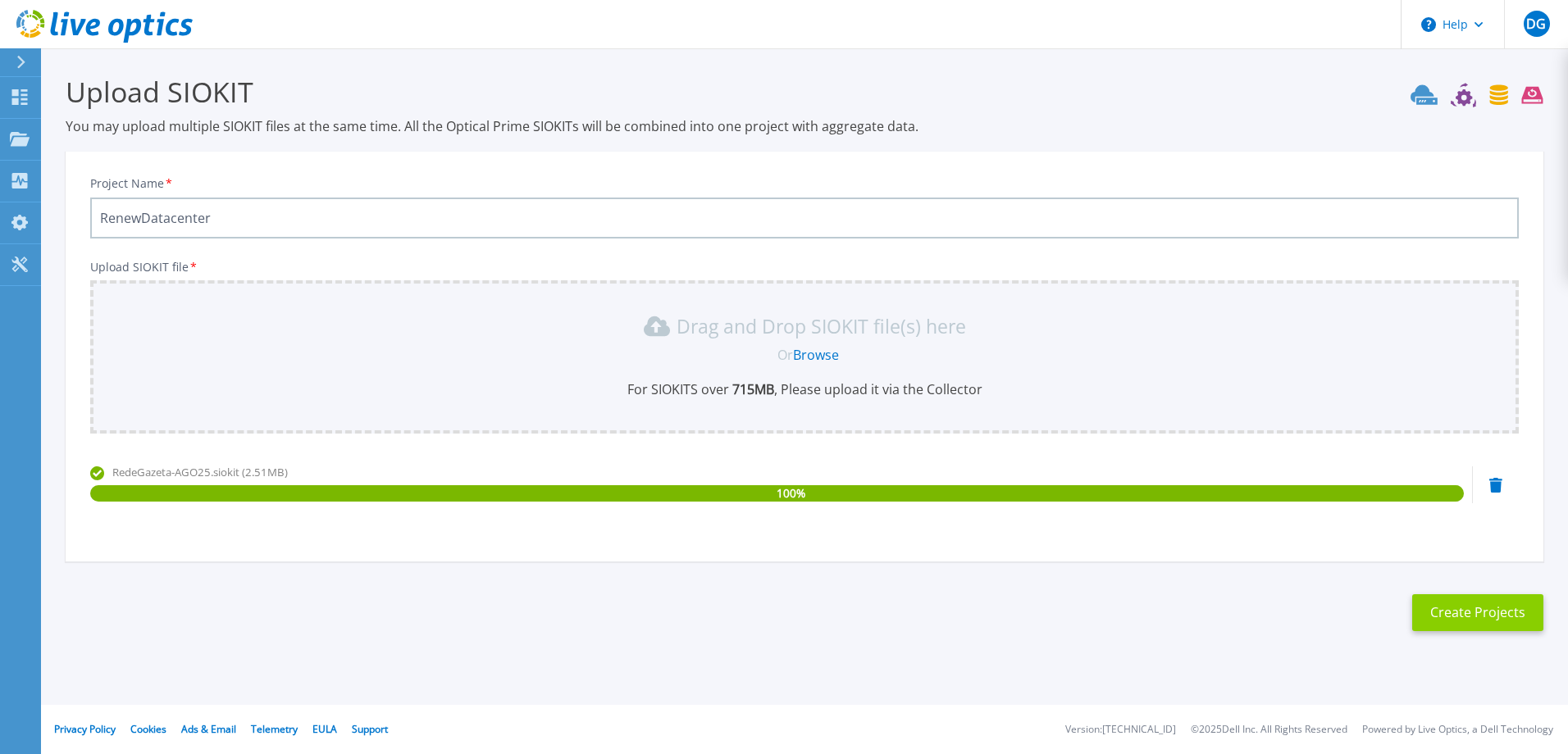
click at [1462, 608] on button "Create Projects" at bounding box center [1478, 613] width 131 height 37
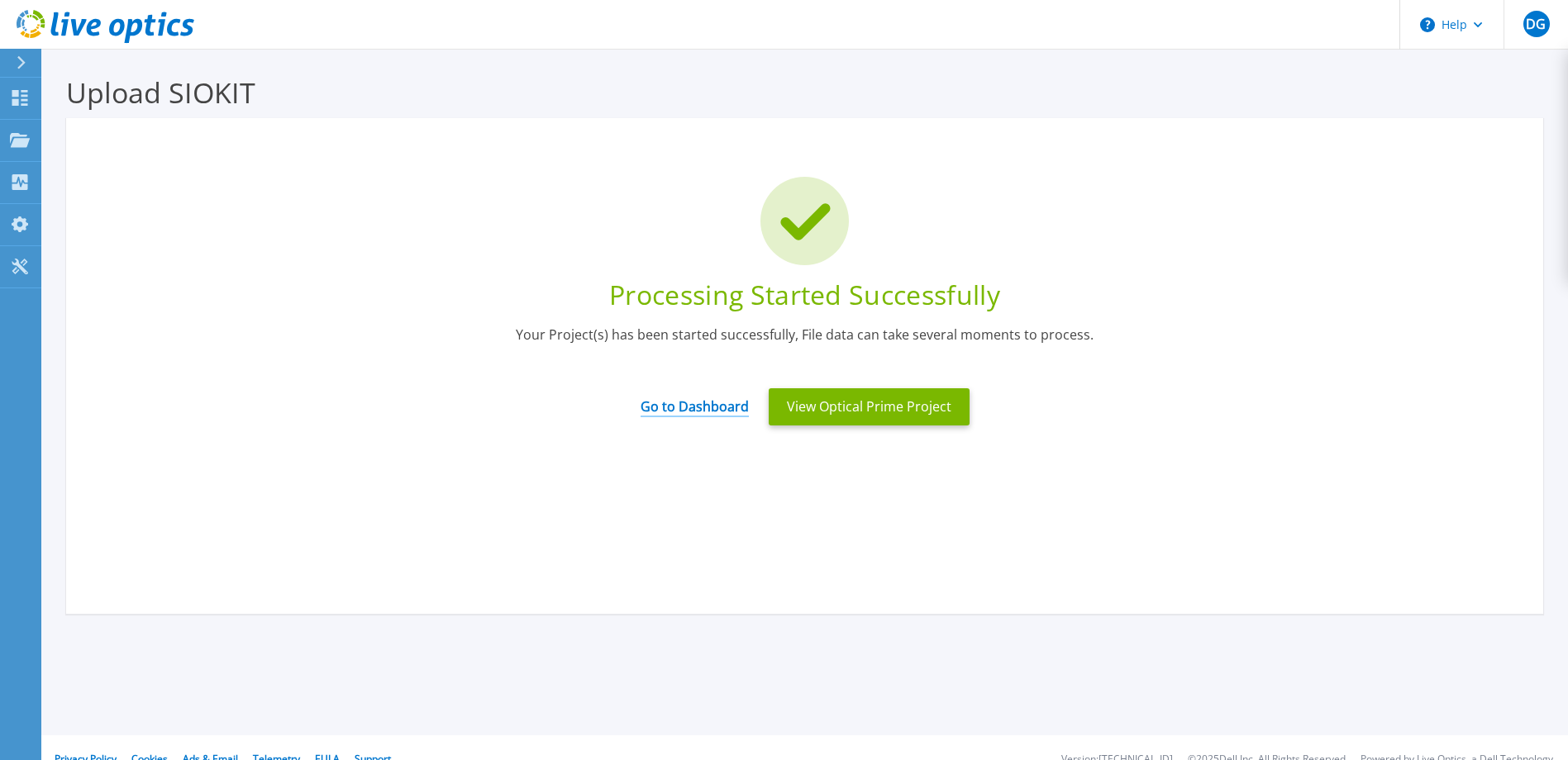
click at [695, 408] on link "Go to Dashboard" at bounding box center [695, 402] width 108 height 32
